Goal: Task Accomplishment & Management: Manage account settings

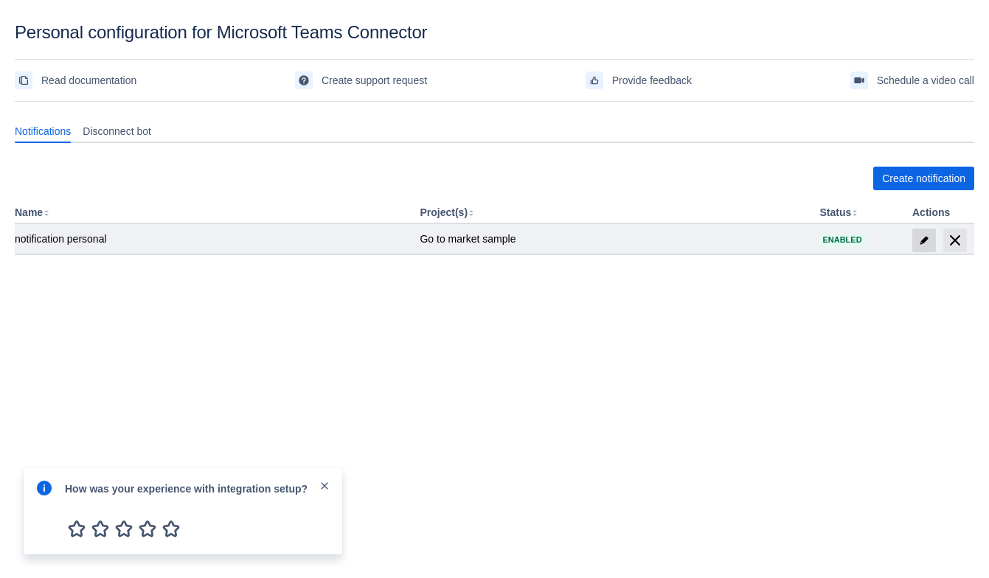
click at [918, 237] on span "edit" at bounding box center [924, 241] width 12 height 12
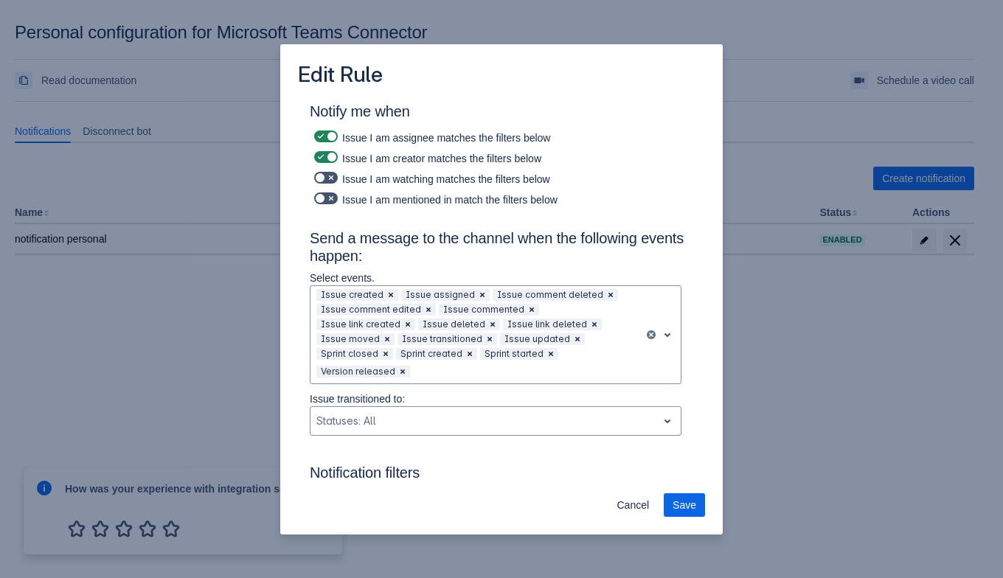
click at [877, 232] on div "Edit Rule Notify me when Issue I am assignee matches the filters below Issue I …" at bounding box center [501, 289] width 1003 height 578
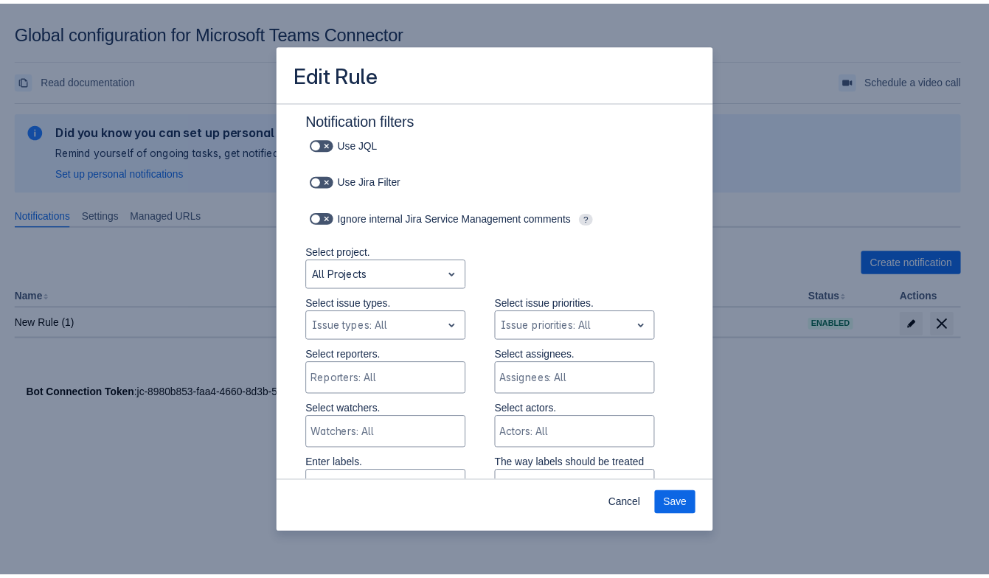
scroll to position [142, 0]
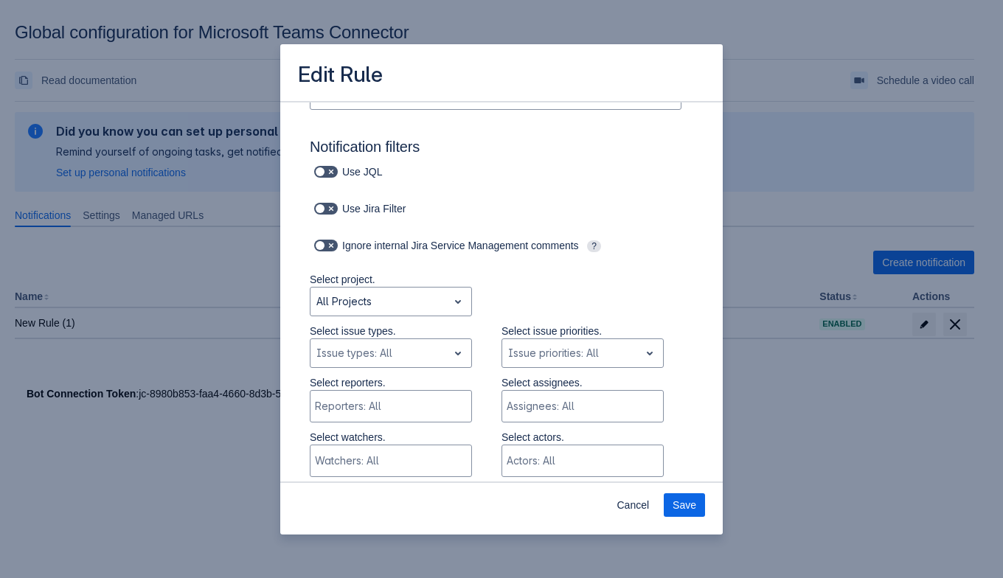
click at [639, 519] on div "Cancel Save" at bounding box center [501, 508] width 443 height 53
click at [639, 512] on span "Cancel" at bounding box center [633, 505] width 32 height 24
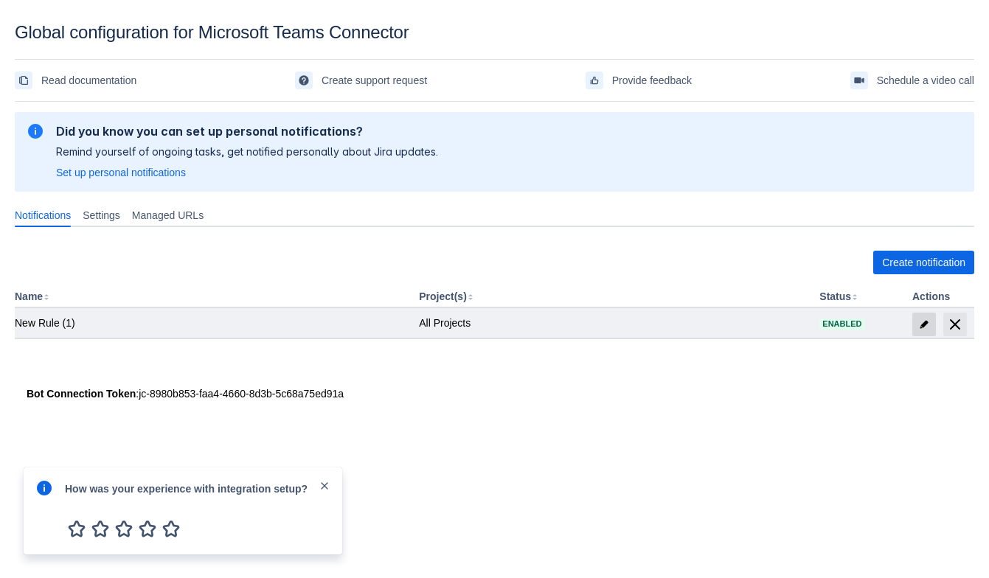
click at [918, 319] on span "edit" at bounding box center [924, 325] width 12 height 12
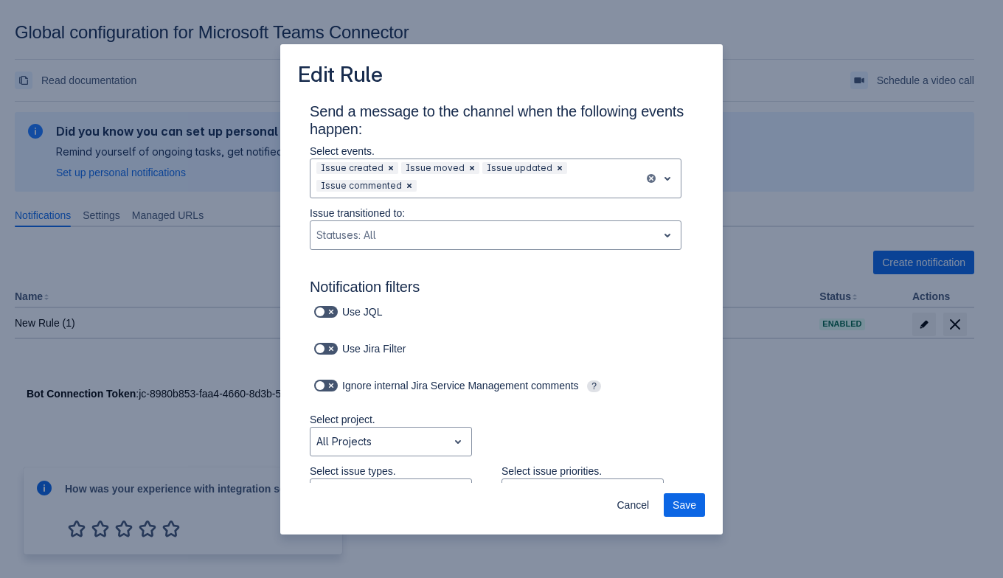
click at [808, 385] on div "Edit Rule Send a message to the channel when the following events happen: Selec…" at bounding box center [501, 289] width 1003 height 578
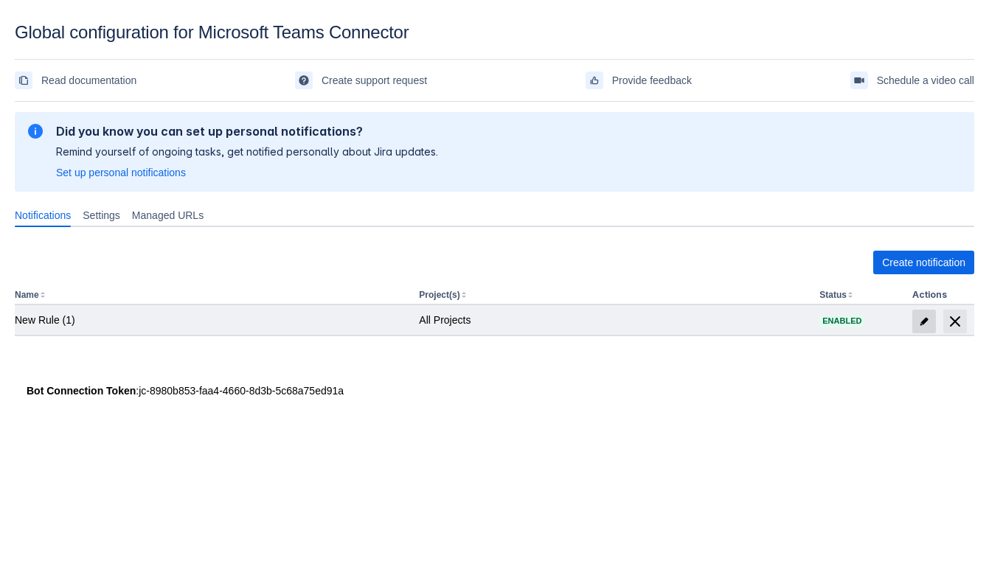
click at [918, 316] on span "edit" at bounding box center [924, 322] width 12 height 12
